Goal: Information Seeking & Learning: Learn about a topic

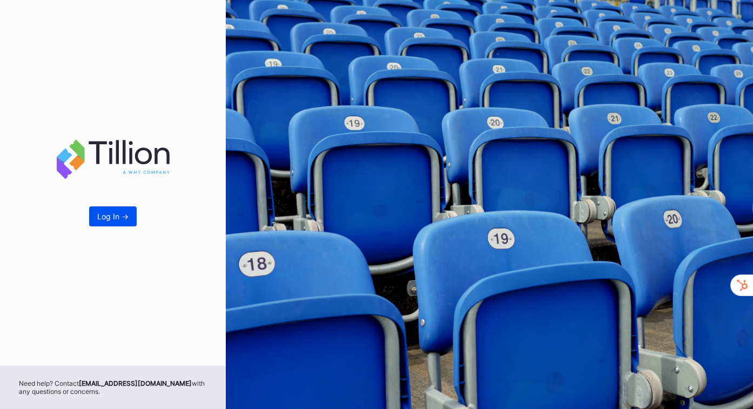
click at [116, 220] on div "Log In ->" at bounding box center [112, 216] width 31 height 9
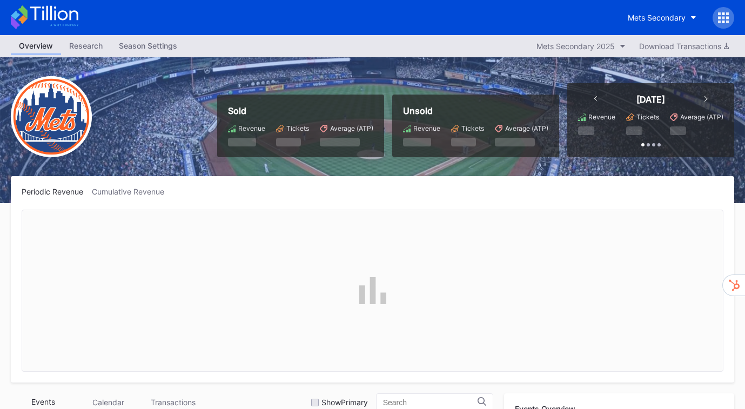
scroll to position [2770, 0]
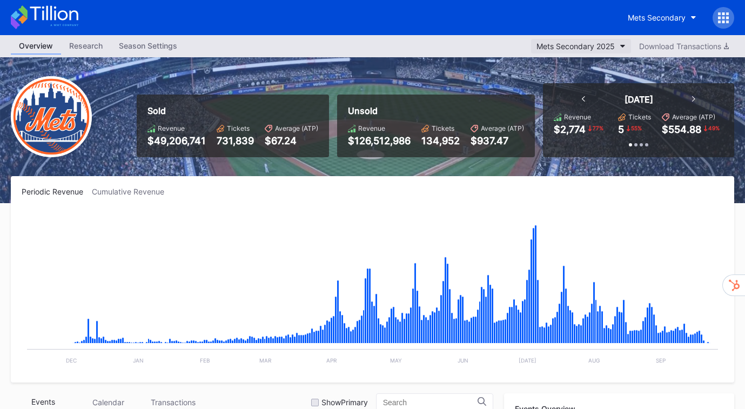
click at [603, 44] on div "Mets Secondary 2025" at bounding box center [575, 46] width 78 height 9
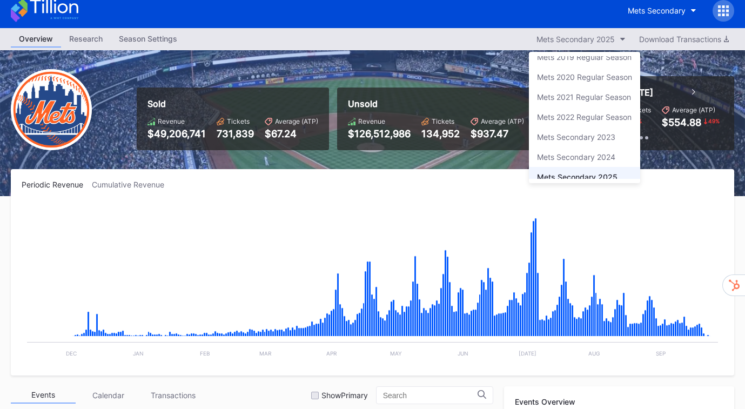
scroll to position [7, 0]
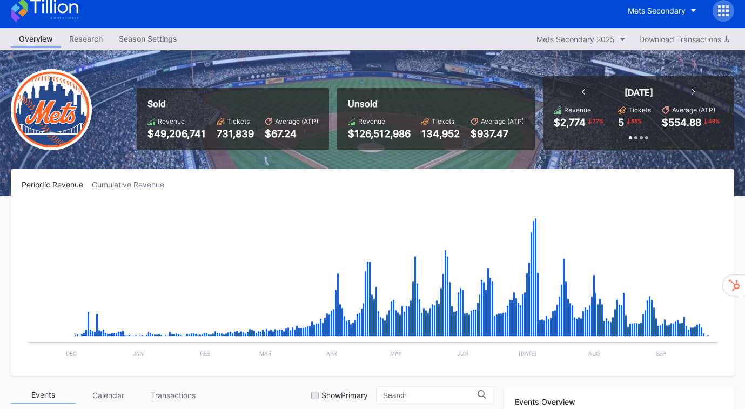
click at [695, 9] on icon "button" at bounding box center [693, 10] width 5 height 3
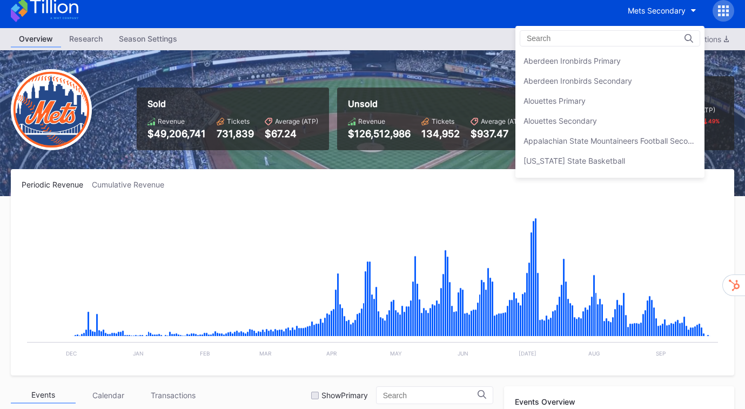
scroll to position [0, 0]
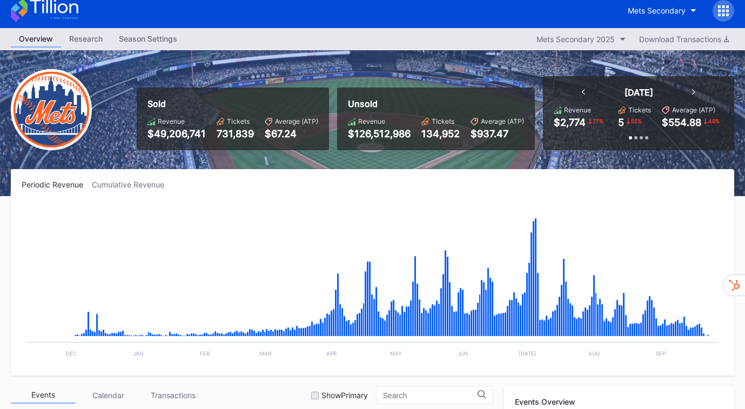
click at [695, 9] on icon "button" at bounding box center [693, 10] width 5 height 3
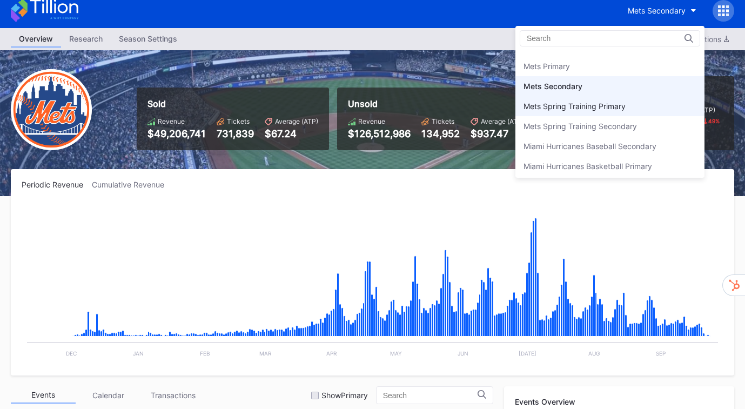
scroll to position [1671, 0]
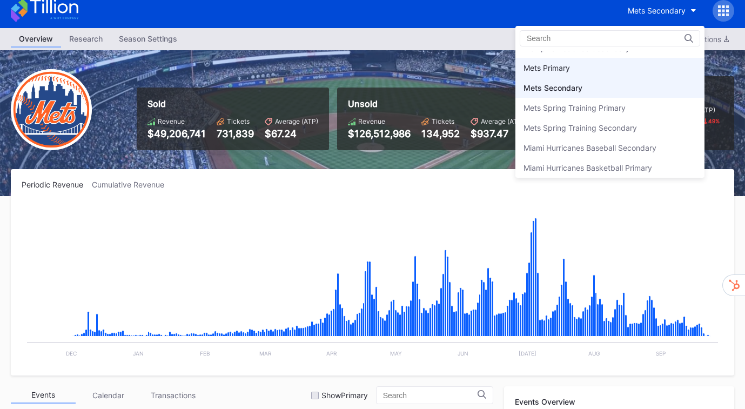
click at [602, 65] on div "Mets Primary" at bounding box center [609, 68] width 189 height 20
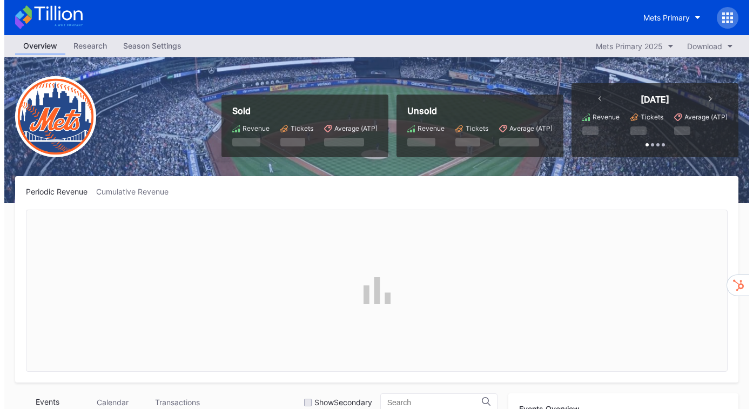
scroll to position [2770, 0]
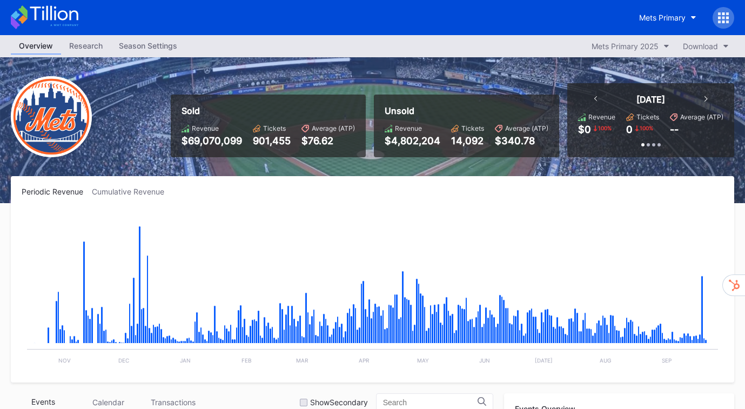
click at [722, 18] on icon at bounding box center [723, 17] width 3 height 3
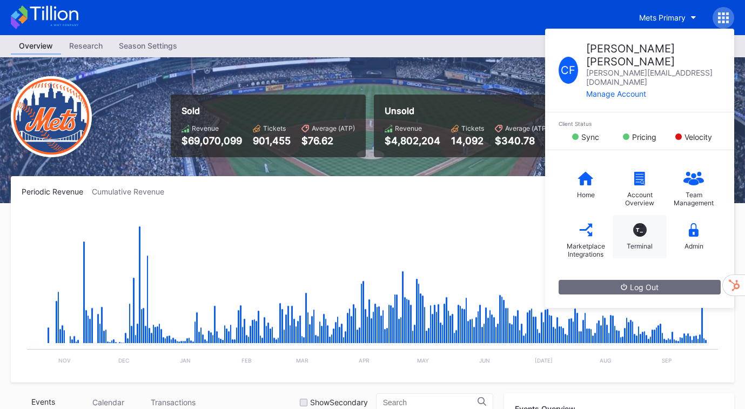
click at [629, 215] on div "T_ Terminal" at bounding box center [639, 236] width 54 height 43
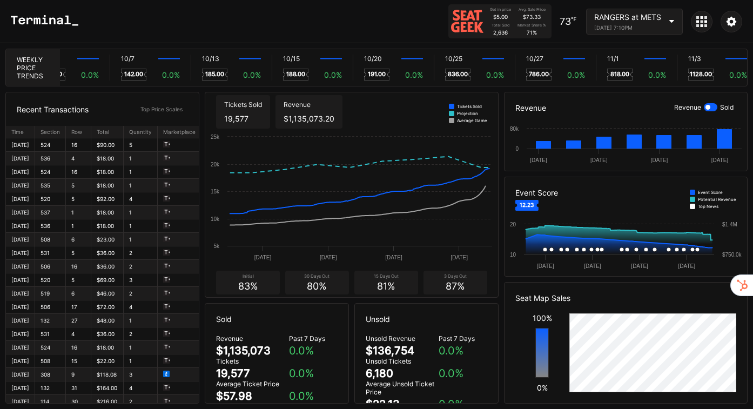
click at [704, 146] on icon "Created with Highcharts 11.2.0 [DATE] [DATE] Sep [DATE] 0 80k" at bounding box center [625, 147] width 242 height 48
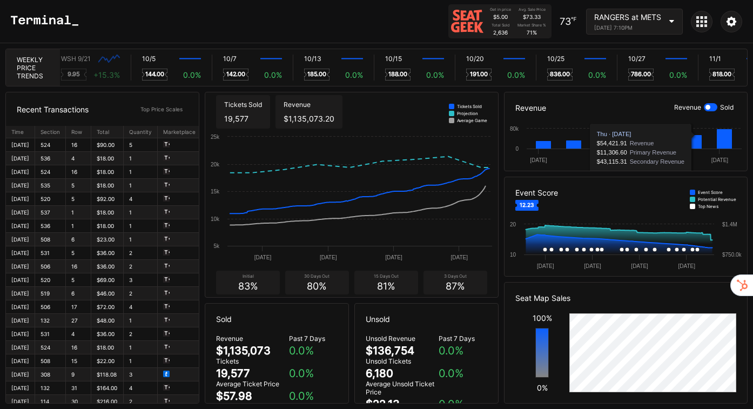
click at [661, 18] on div "RANGERS at METS [DATE] 7:10PM" at bounding box center [634, 22] width 97 height 26
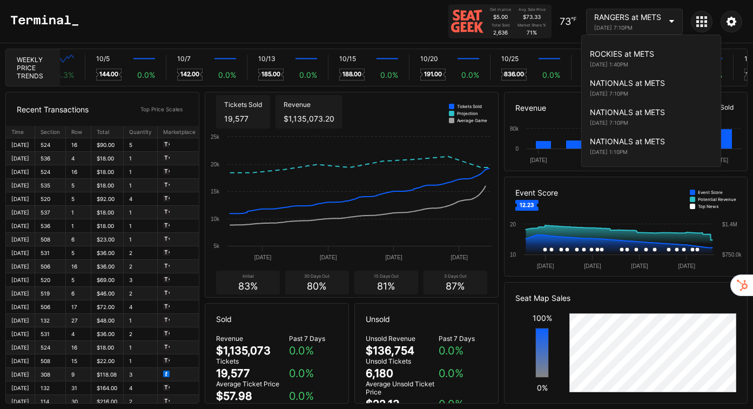
scroll to position [818, 0]
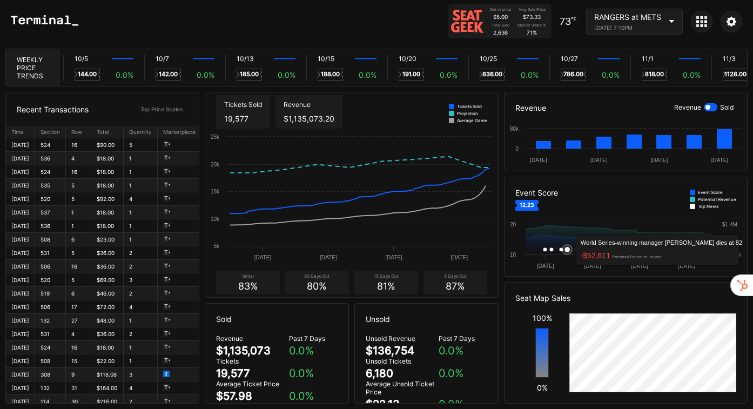
click at [570, 246] on icon at bounding box center [567, 249] width 11 height 11
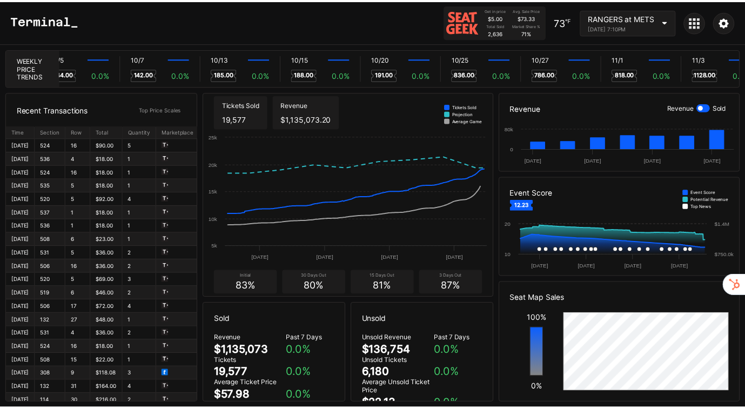
scroll to position [0, 6503]
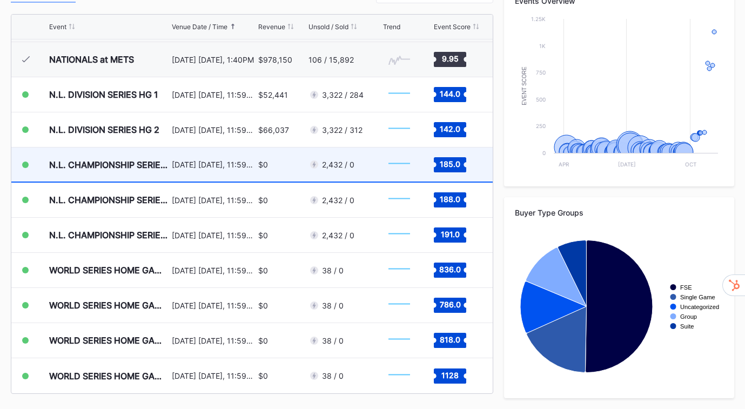
scroll to position [408, 0]
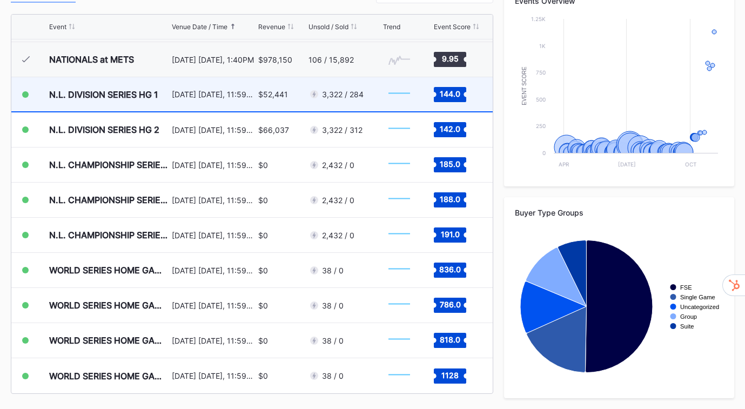
click at [280, 96] on div "$52,441" at bounding box center [273, 94] width 30 height 9
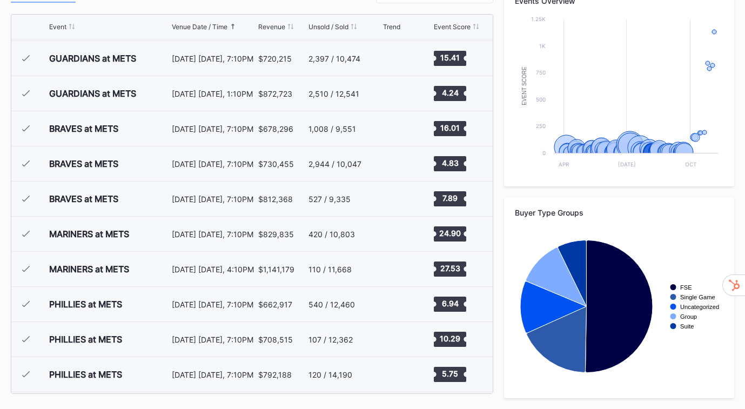
scroll to position [2006, 0]
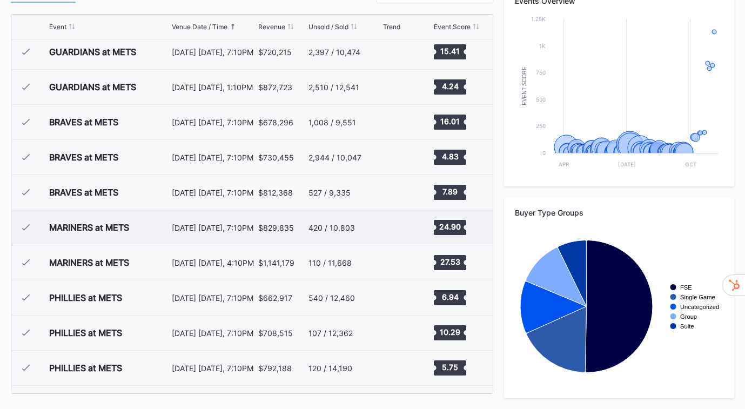
click at [347, 231] on div "420 / 10,803" at bounding box center [331, 227] width 46 height 9
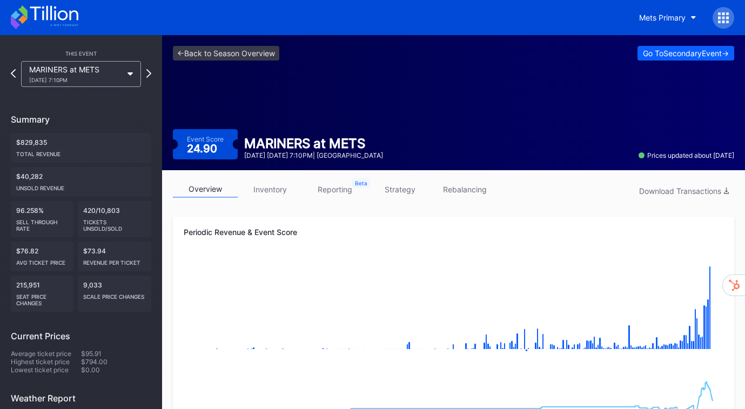
click at [273, 191] on link "inventory" at bounding box center [270, 189] width 65 height 17
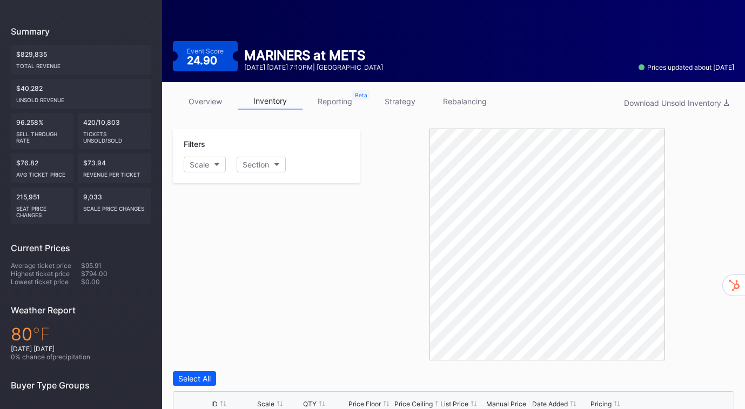
scroll to position [77, 0]
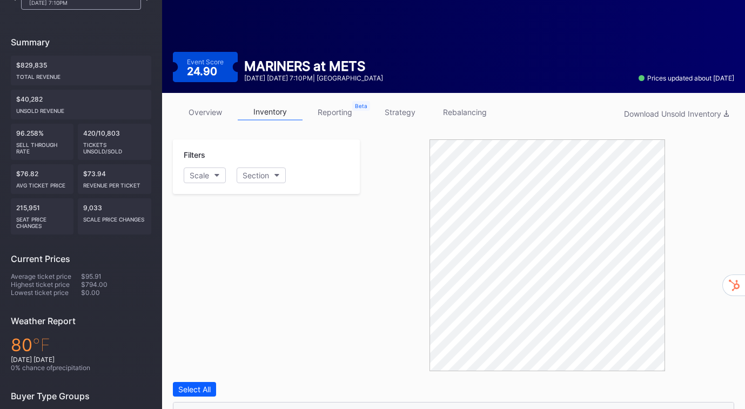
click at [400, 116] on link "strategy" at bounding box center [399, 112] width 65 height 17
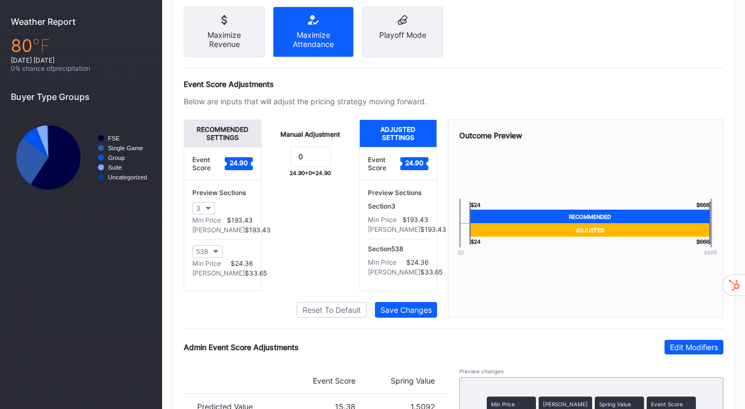
scroll to position [379, 0]
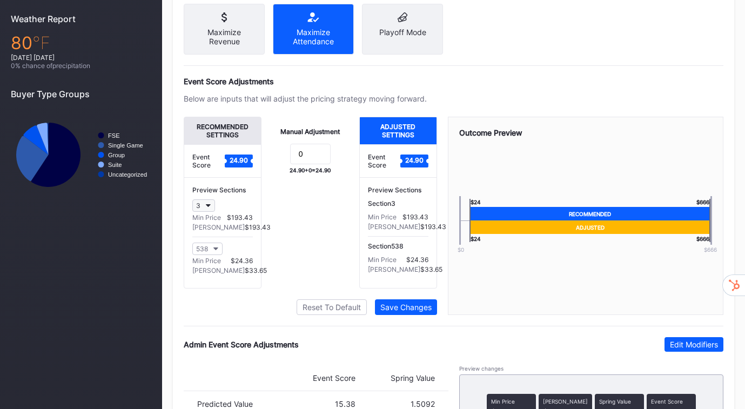
click at [211, 212] on button "3" at bounding box center [203, 205] width 23 height 12
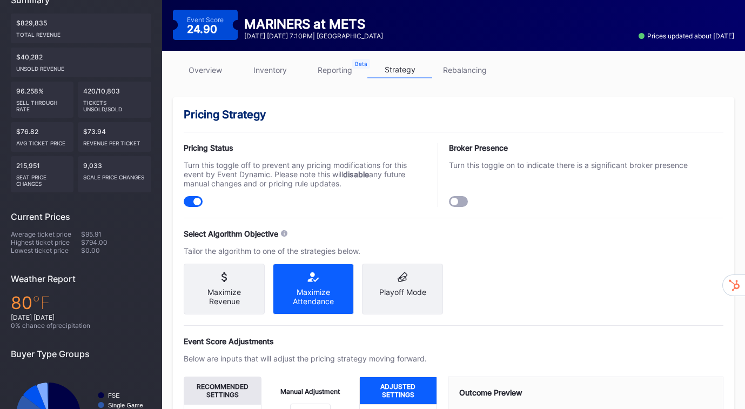
scroll to position [118, 0]
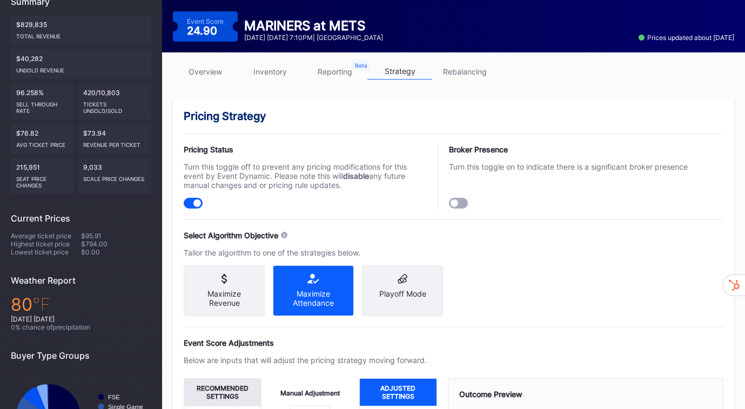
click at [341, 75] on link "reporting" at bounding box center [334, 71] width 65 height 17
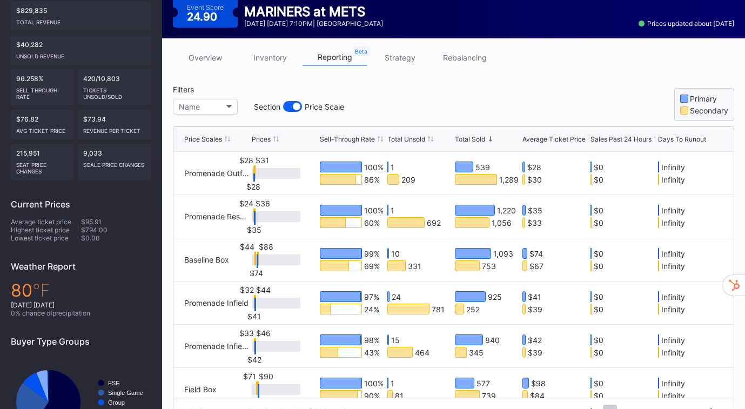
scroll to position [131, 0]
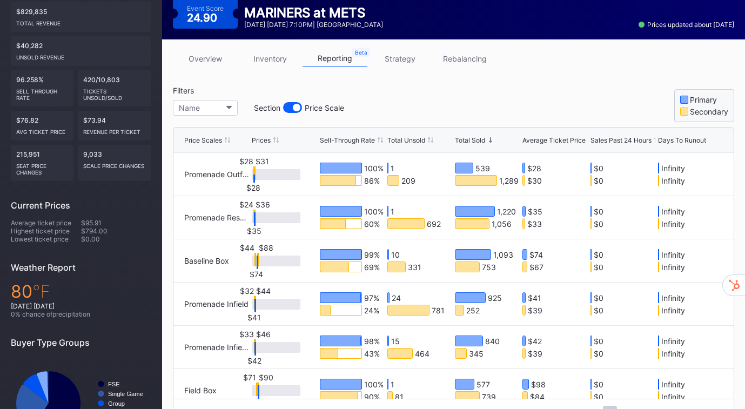
click at [465, 60] on link "rebalancing" at bounding box center [464, 58] width 65 height 17
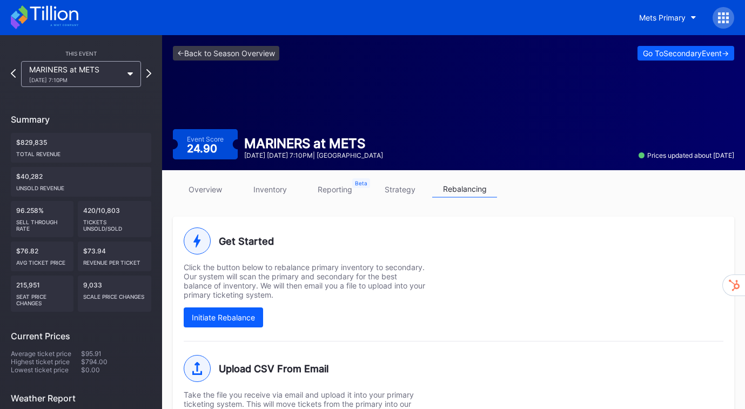
click at [202, 193] on link "overview" at bounding box center [205, 189] width 65 height 17
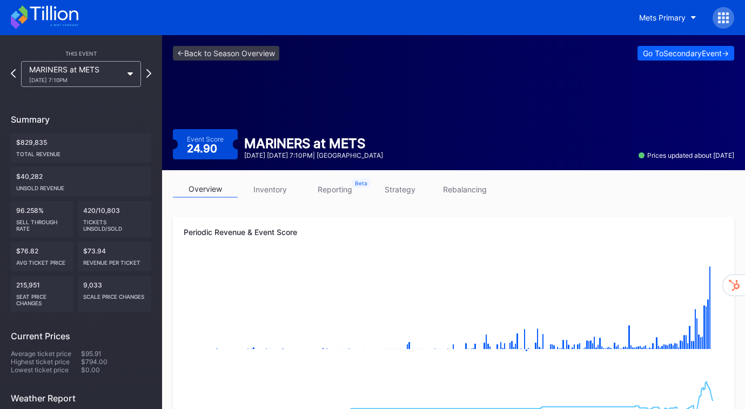
click at [471, 193] on link "rebalancing" at bounding box center [464, 189] width 65 height 17
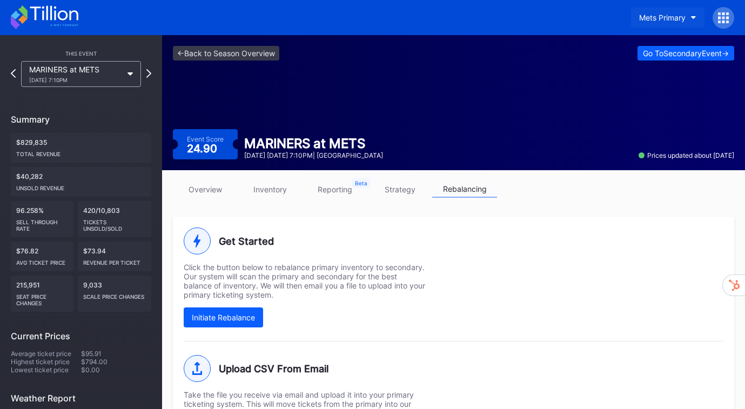
click at [693, 22] on button "Mets Primary" at bounding box center [667, 18] width 73 height 20
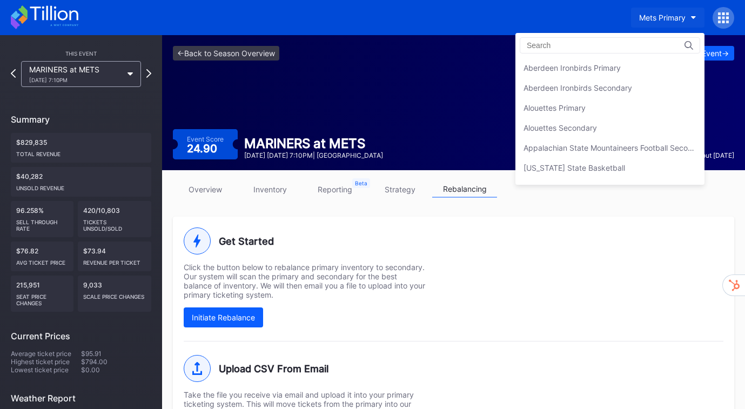
scroll to position [1678, 0]
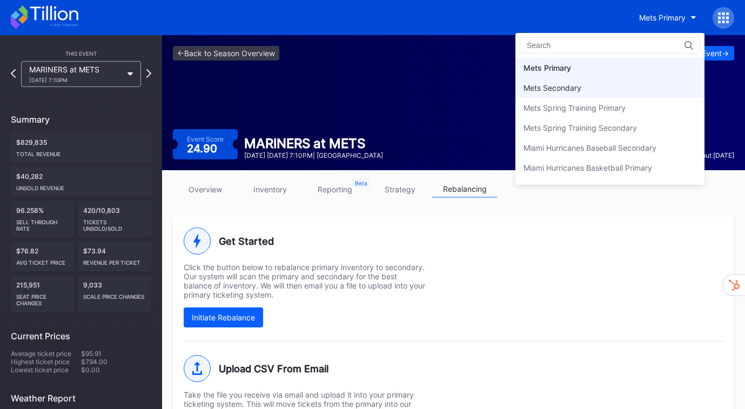
click at [608, 86] on div "Mets Secondary" at bounding box center [609, 88] width 189 height 20
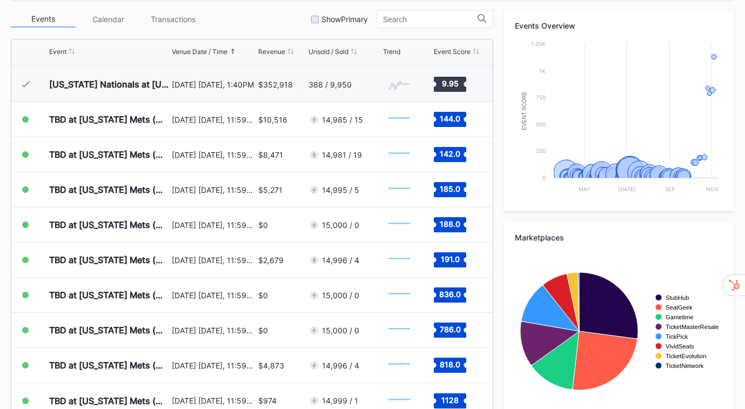
scroll to position [408, 0]
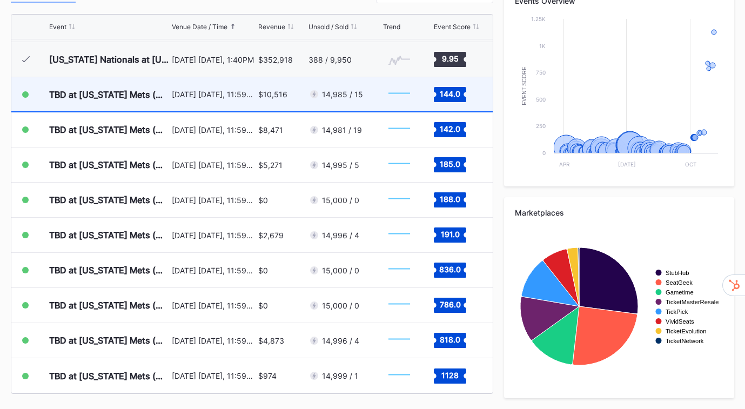
click at [301, 82] on div "TBD at [US_STATE] Mets (NLDS, Home Game 1) (If Necessary) (Date TBD) [DATE] [DA…" at bounding box center [251, 94] width 481 height 35
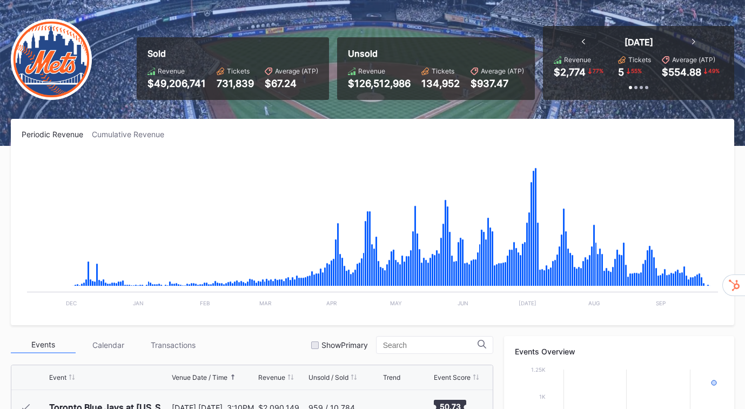
scroll to position [59, 0]
